Goal: Information Seeking & Learning: Find specific page/section

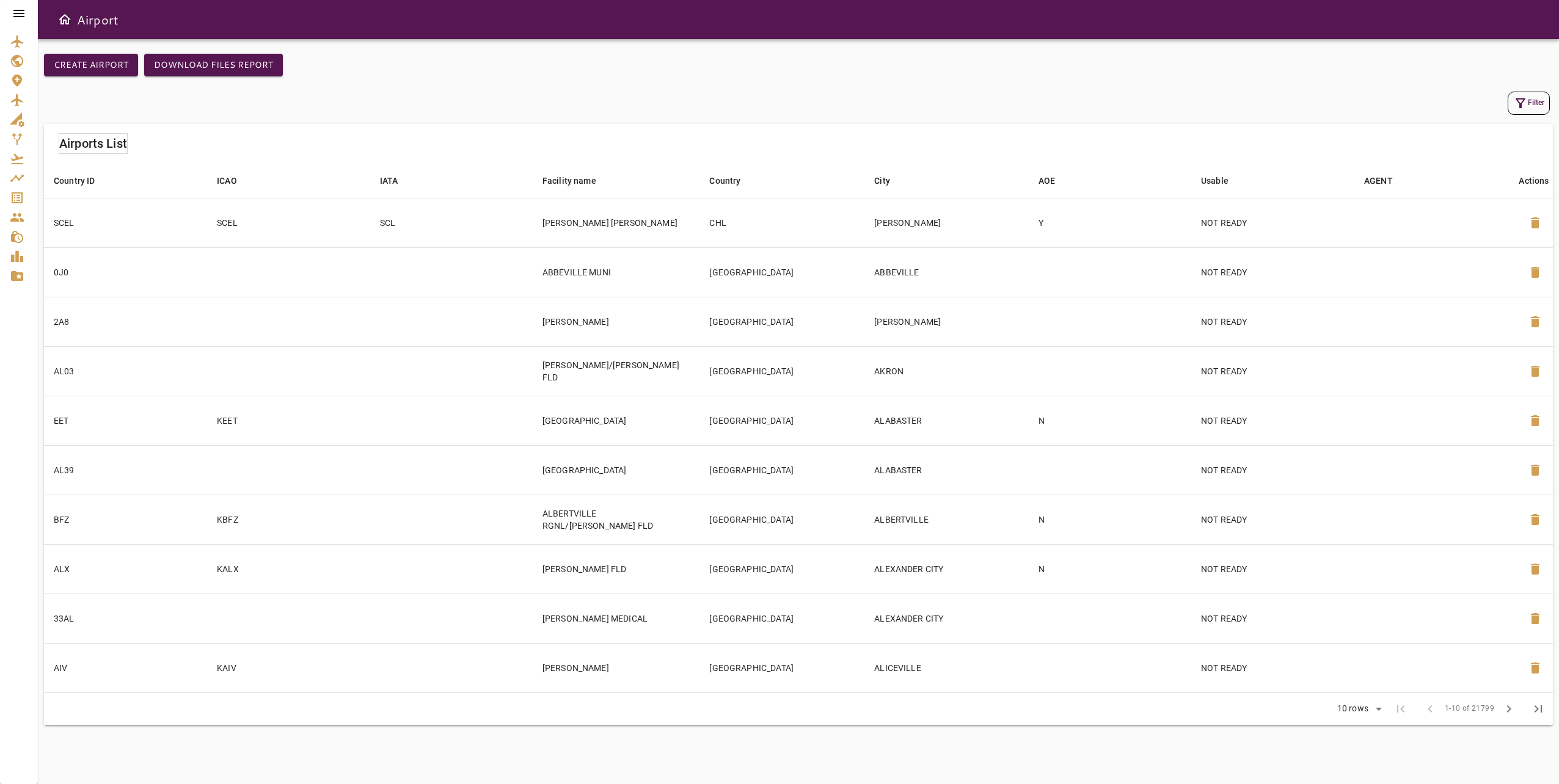
click at [23, 14] on icon at bounding box center [19, 14] width 11 height 7
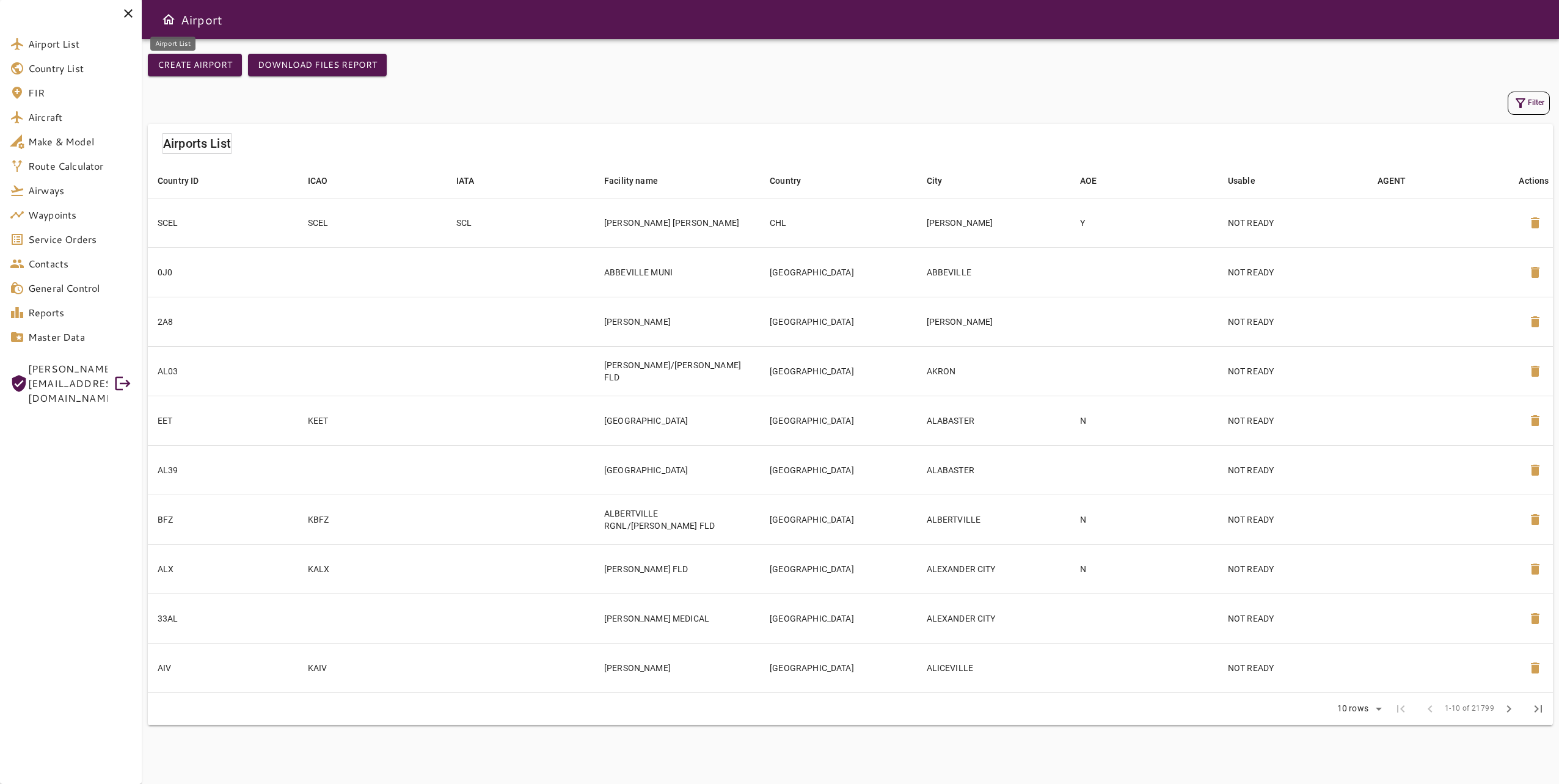
click at [70, 43] on span "Airport List" at bounding box center [80, 44] width 104 height 15
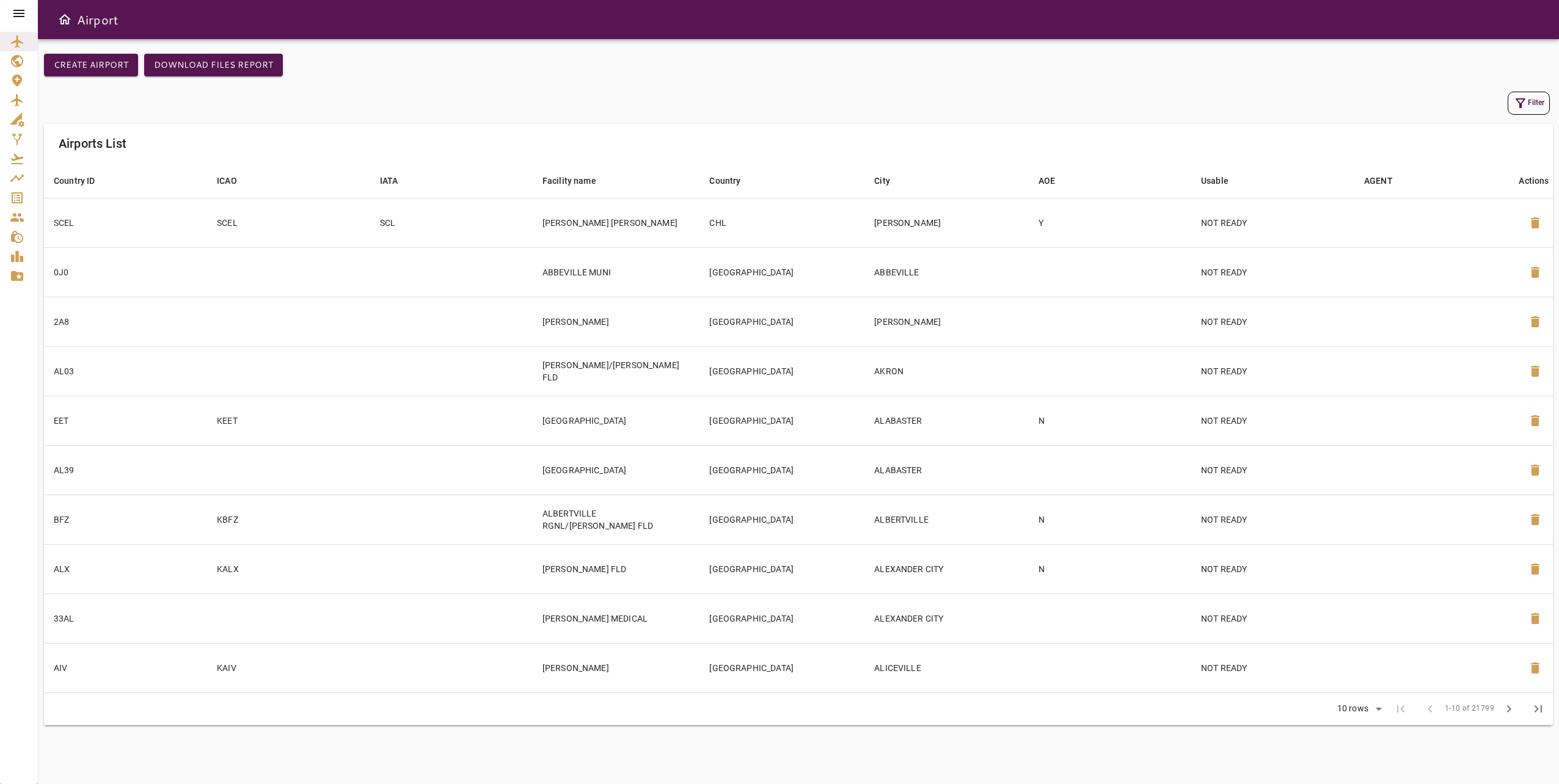
click at [1531, 102] on button "Filter" at bounding box center [1529, 103] width 42 height 23
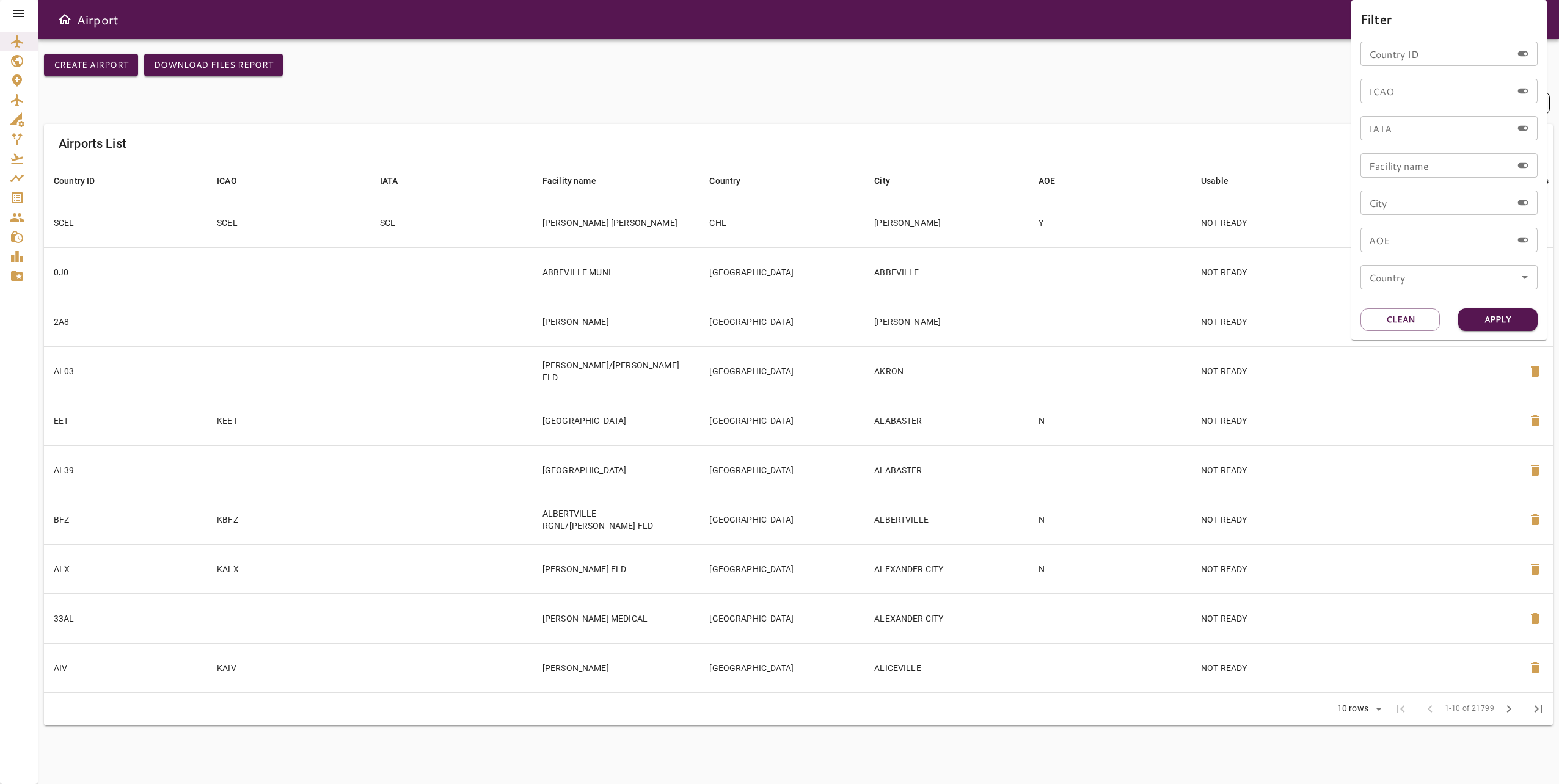
click at [1395, 92] on input "ICAO" at bounding box center [1436, 91] width 152 height 25
paste input "****"
type input "****"
click at [1490, 310] on button "Apply" at bounding box center [1498, 320] width 79 height 23
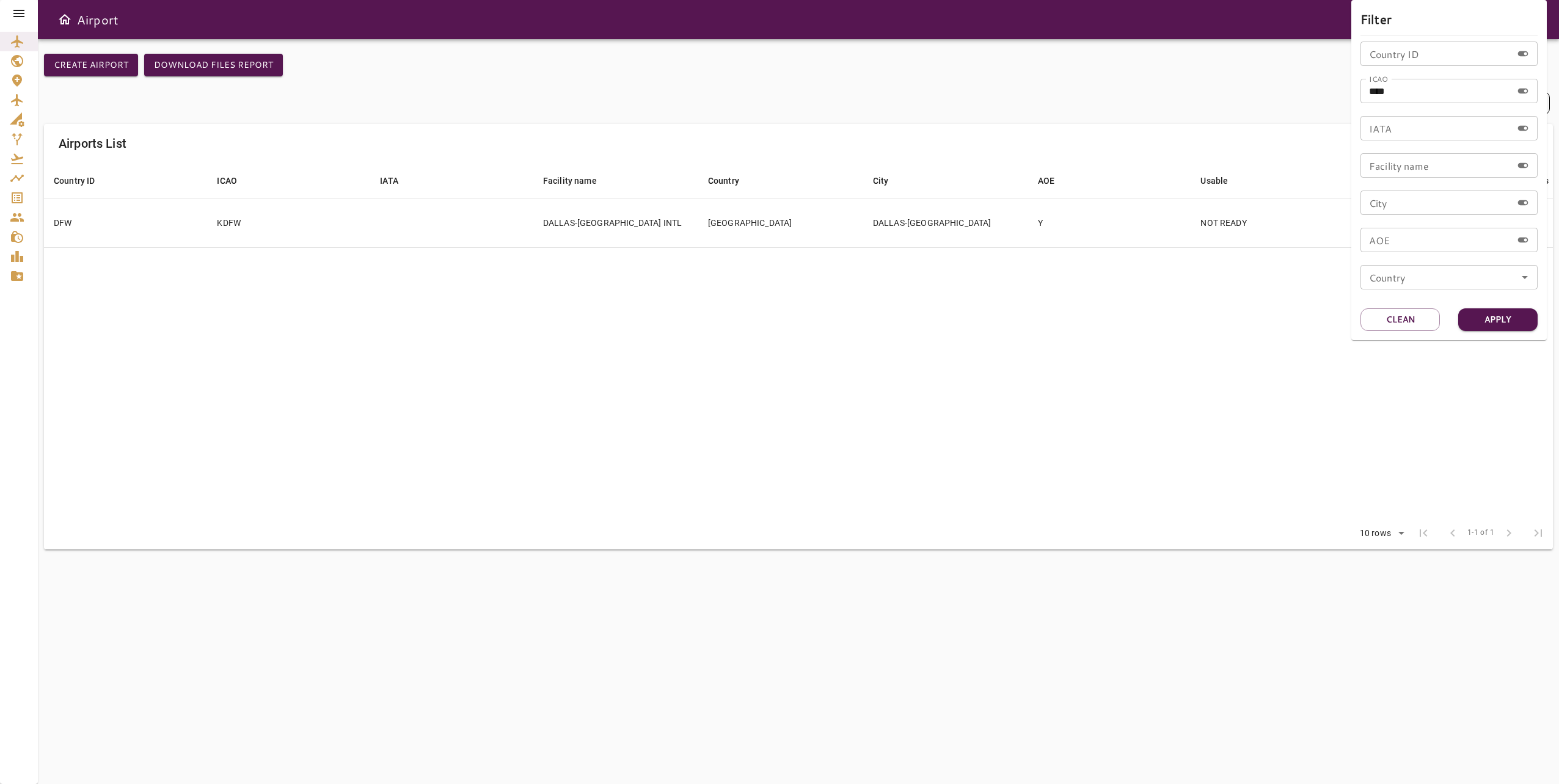
click at [670, 213] on div at bounding box center [779, 392] width 1559 height 784
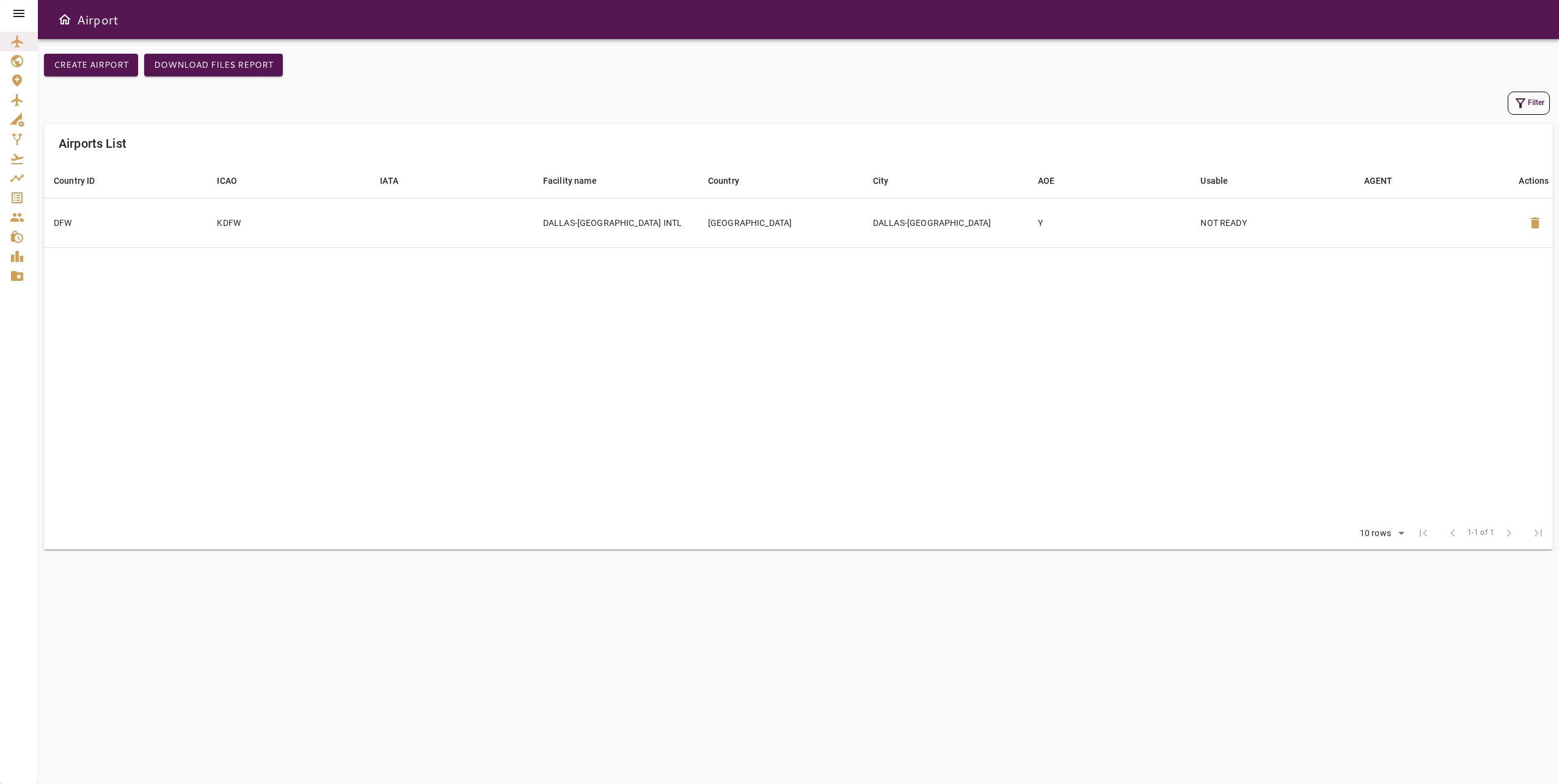
click at [670, 213] on td "DALLAS-[GEOGRAPHIC_DATA] INTL" at bounding box center [615, 223] width 165 height 49
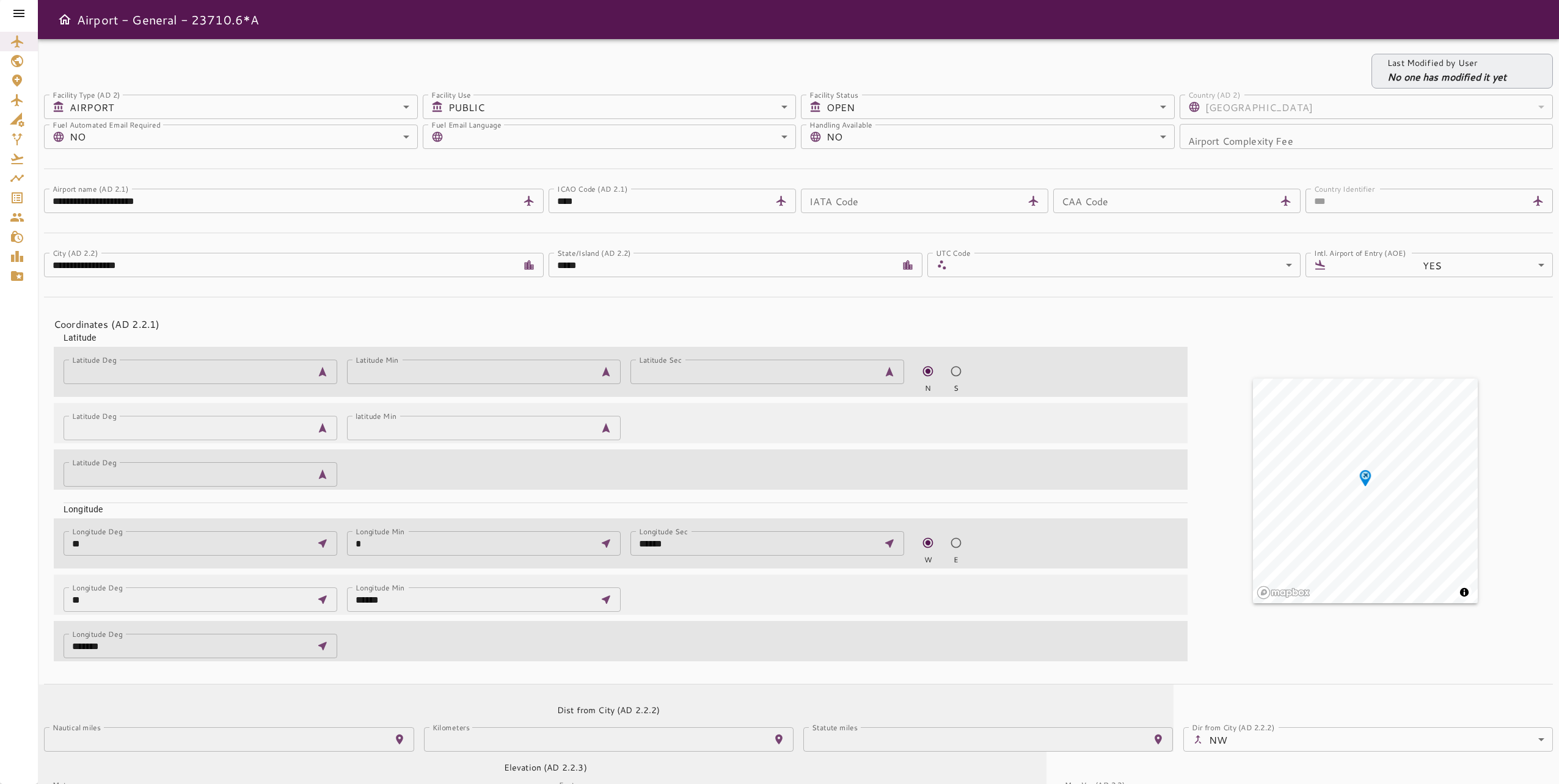
click at [24, 15] on icon at bounding box center [19, 14] width 15 height 15
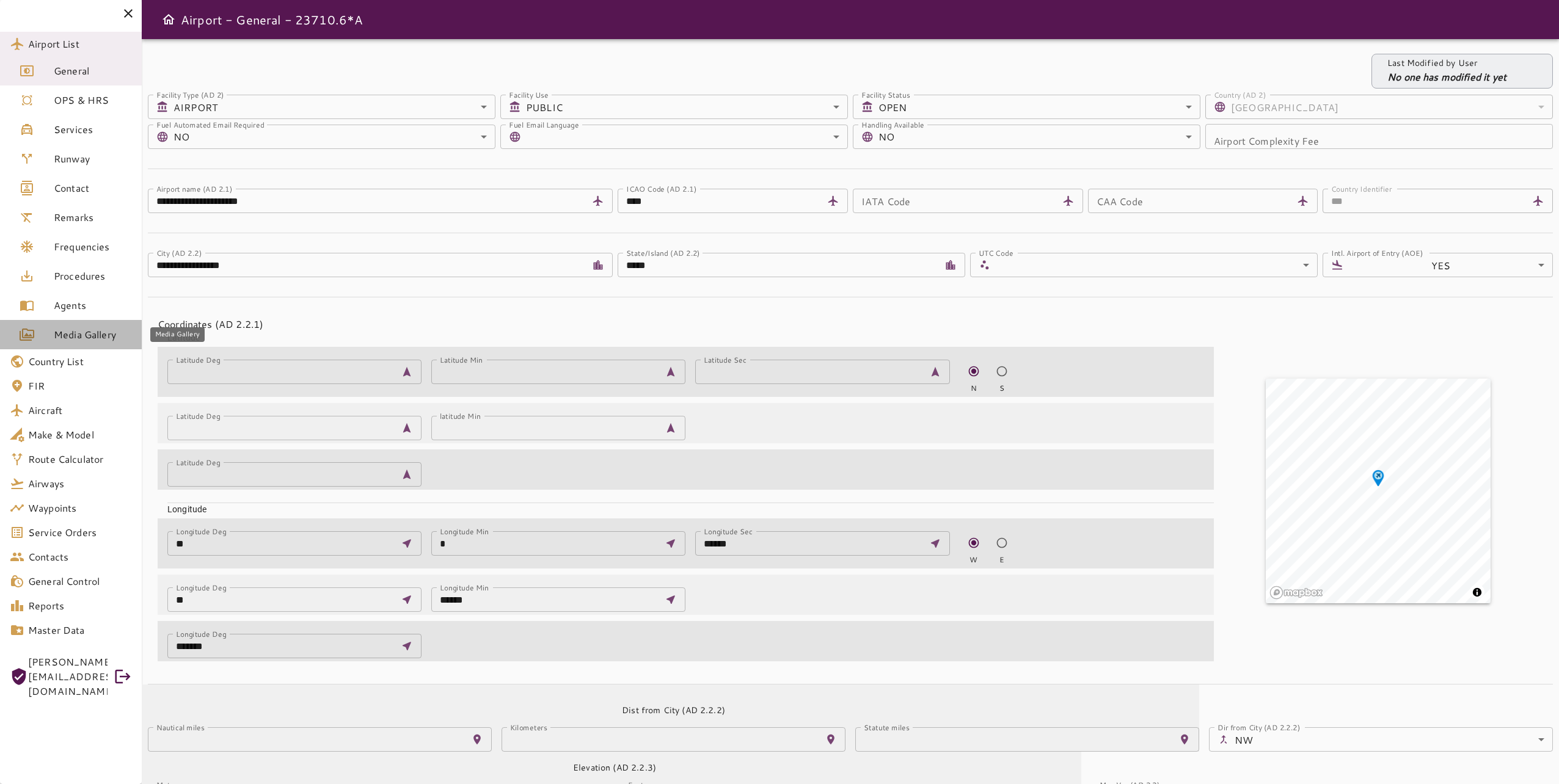
click at [114, 330] on span "Media Gallery" at bounding box center [93, 335] width 78 height 15
